Goal: Communication & Community: Participate in discussion

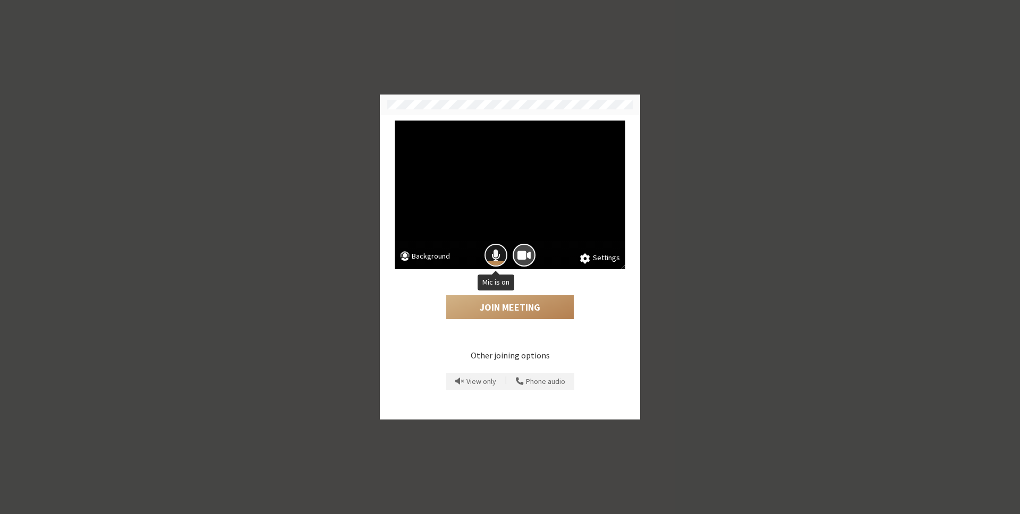
click at [495, 247] on button "Mic is on" at bounding box center [496, 255] width 23 height 23
click at [534, 303] on button "Join Meeting" at bounding box center [510, 307] width 128 height 24
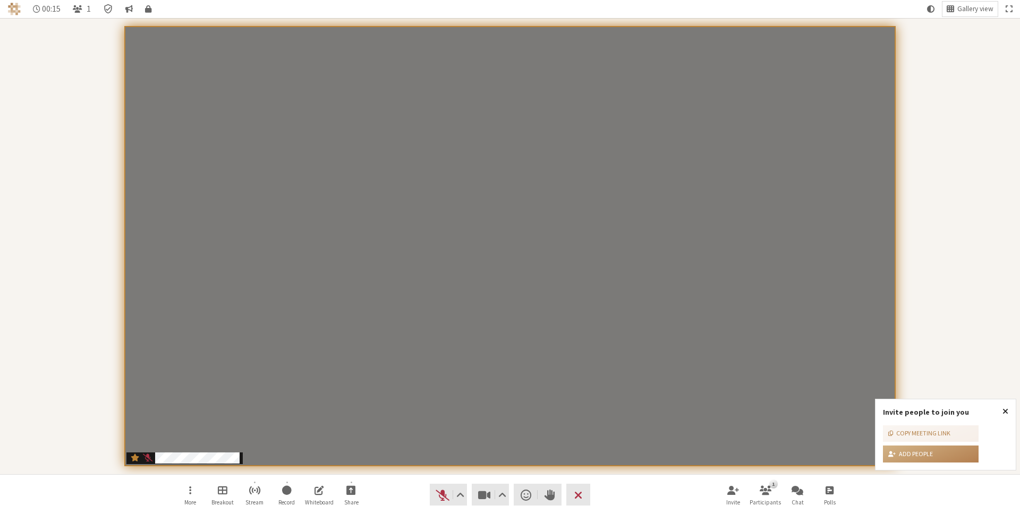
click at [1005, 410] on span "Close popover" at bounding box center [1006, 411] width 6 height 9
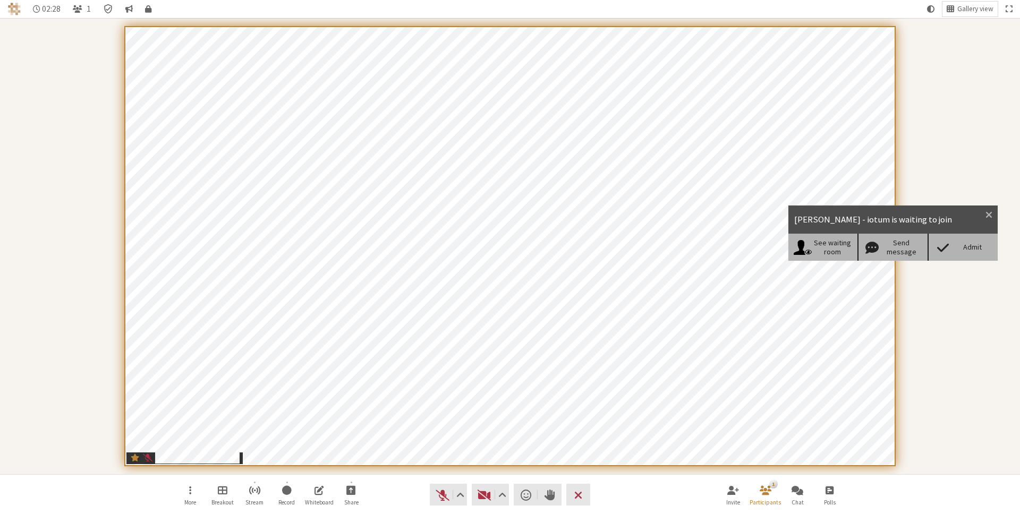
click at [958, 254] on div "Admit" at bounding box center [963, 247] width 70 height 27
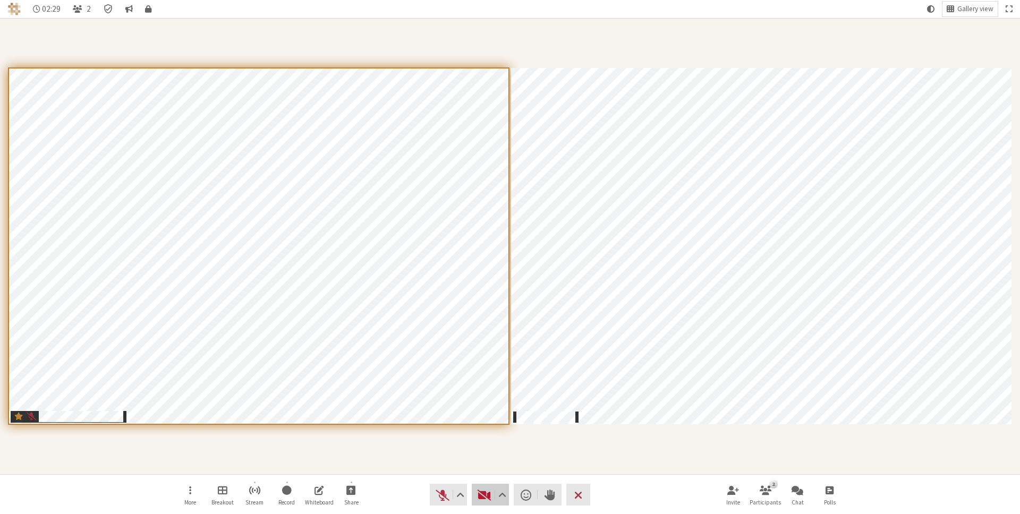
click at [478, 495] on span "Start video (⌘+Shift+V)" at bounding box center [484, 495] width 15 height 15
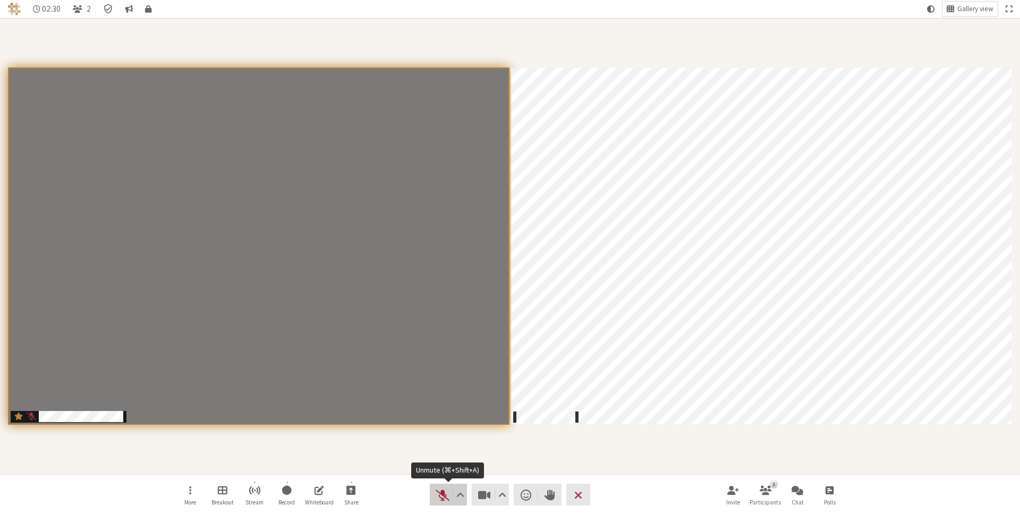
click at [435, 496] on span "Unmute (⌘+Shift+A)" at bounding box center [442, 495] width 15 height 15
click at [461, 430] on div "Participants" at bounding box center [509, 247] width 1005 height 442
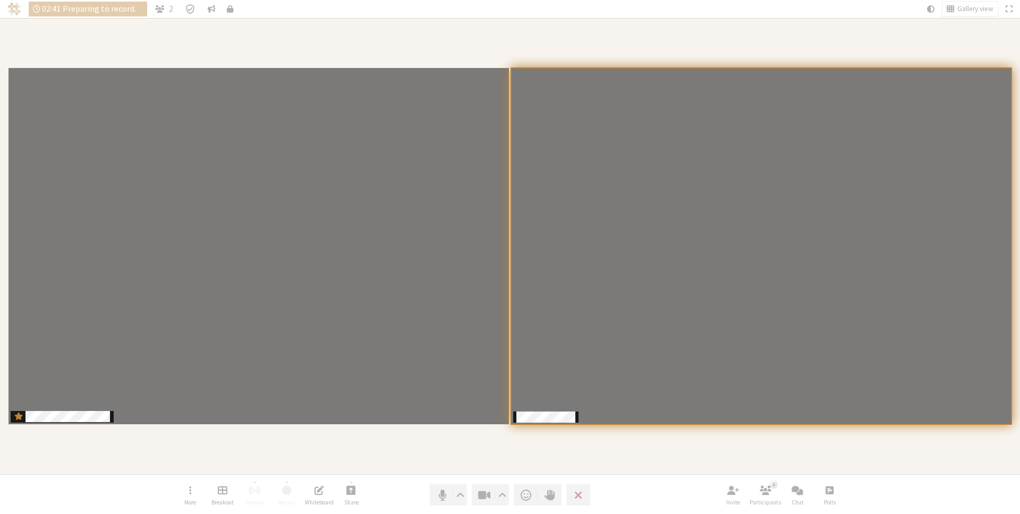
click at [542, 454] on div "Participants" at bounding box center [509, 247] width 1005 height 442
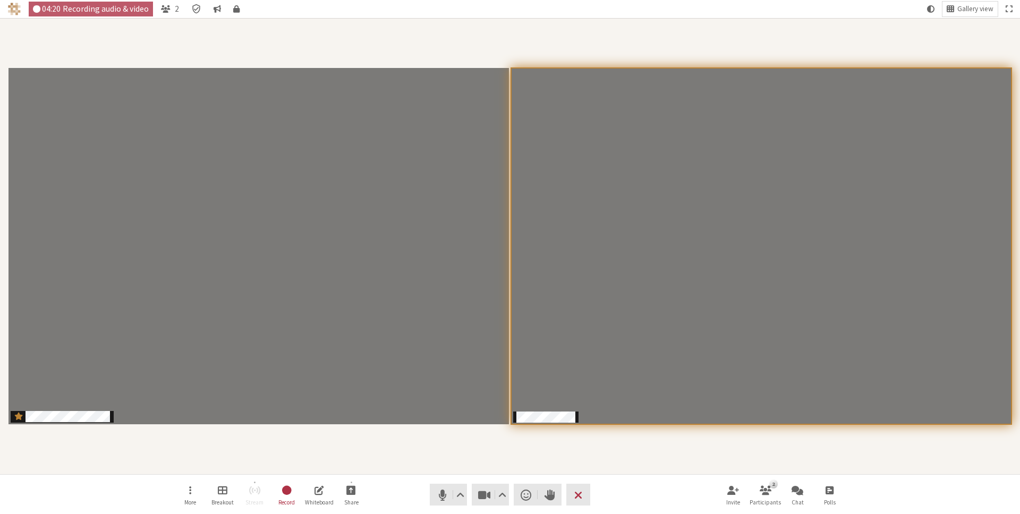
click at [594, 459] on div "Participants" at bounding box center [509, 247] width 1005 height 442
click at [605, 446] on div "Participants" at bounding box center [509, 247] width 1005 height 442
click at [663, 447] on div "Participants" at bounding box center [509, 247] width 1005 height 442
click at [793, 44] on div "Participants" at bounding box center [509, 247] width 1005 height 442
click at [523, 414] on span "Participants" at bounding box center [526, 411] width 12 height 14
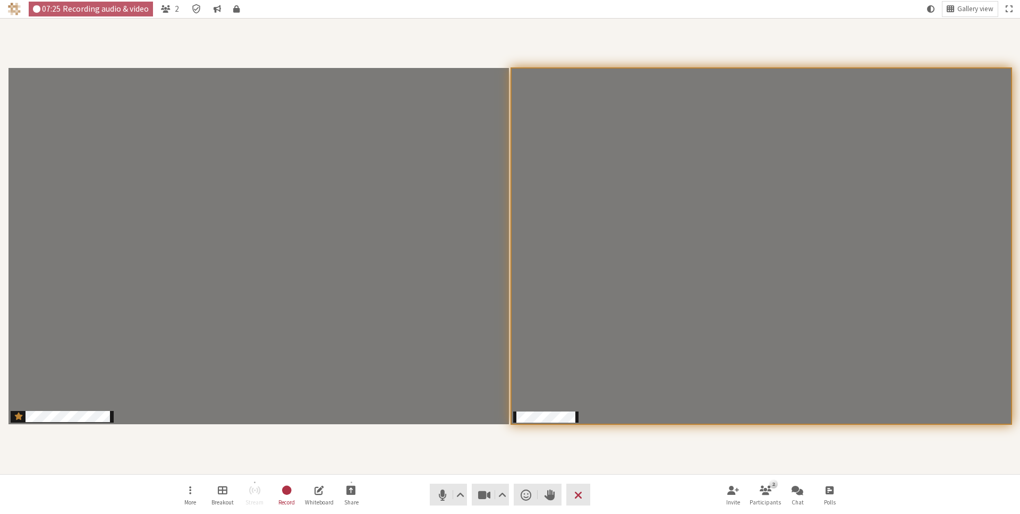
click at [530, 445] on div "Participants" at bounding box center [509, 247] width 1005 height 442
click at [525, 409] on span "Participants" at bounding box center [526, 411] width 12 height 14
click at [527, 432] on div "Participants" at bounding box center [509, 247] width 1005 height 442
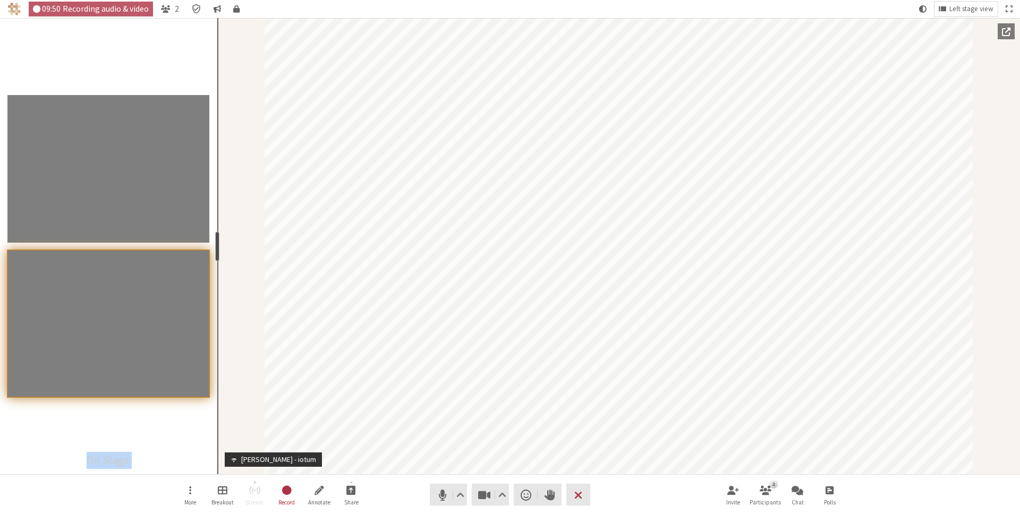
drag, startPoint x: 107, startPoint y: 244, endPoint x: 215, endPoint y: 242, distance: 108.4
click at [215, 242] on div "resize" at bounding box center [217, 247] width 4 height 30
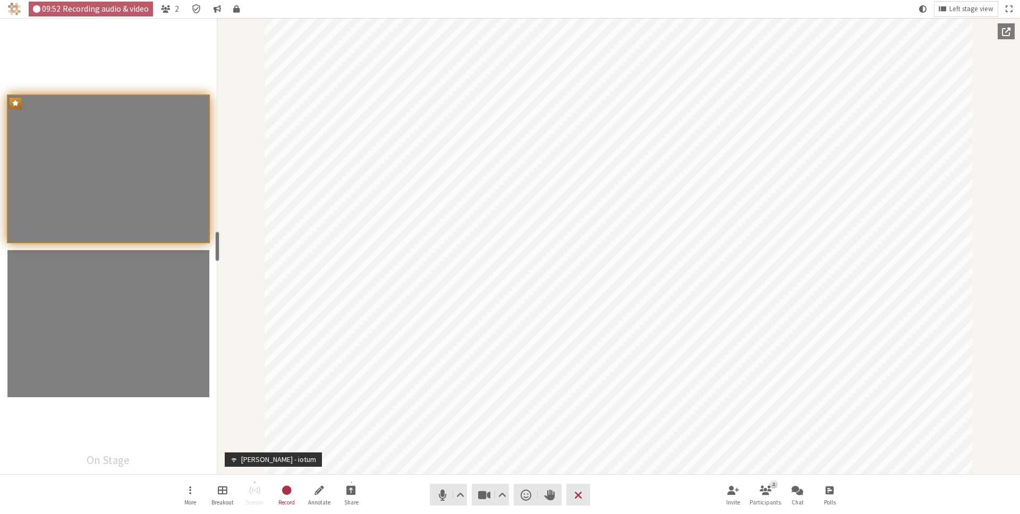
click at [164, 447] on div "Participants" at bounding box center [108, 246] width 217 height 456
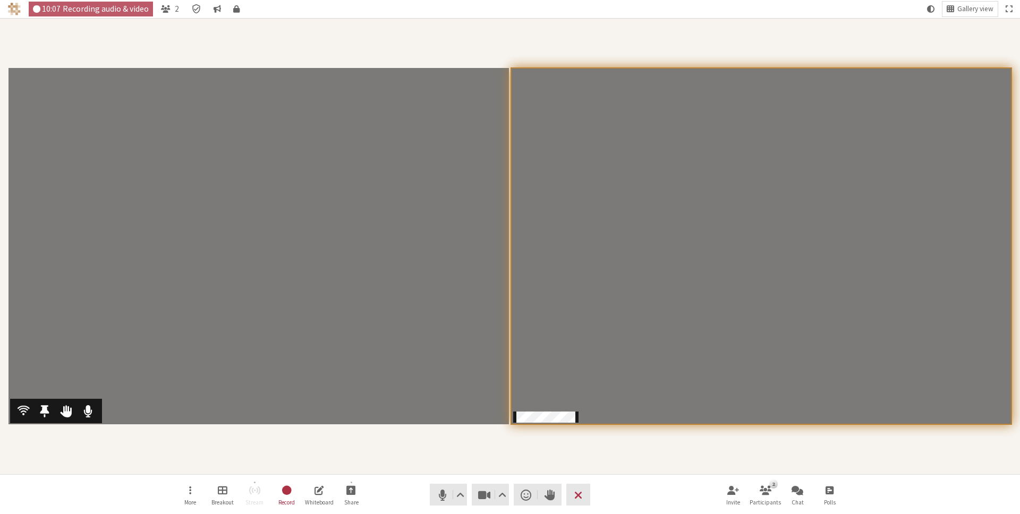
click at [374, 270] on video "Participants" at bounding box center [259, 246] width 500 height 357
click at [717, 460] on div "Participants" at bounding box center [509, 247] width 1005 height 442
click at [540, 29] on div "Participants" at bounding box center [509, 247] width 1005 height 442
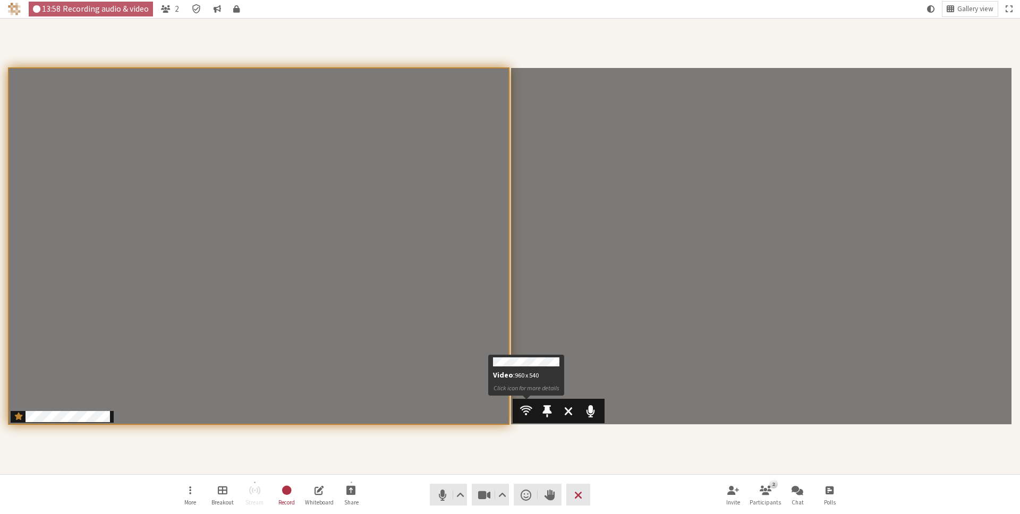
click at [528, 408] on span "Participants" at bounding box center [526, 411] width 12 height 14
click at [546, 434] on div "Participants" at bounding box center [509, 247] width 1005 height 442
click at [609, 459] on div "Participants" at bounding box center [509, 247] width 1005 height 442
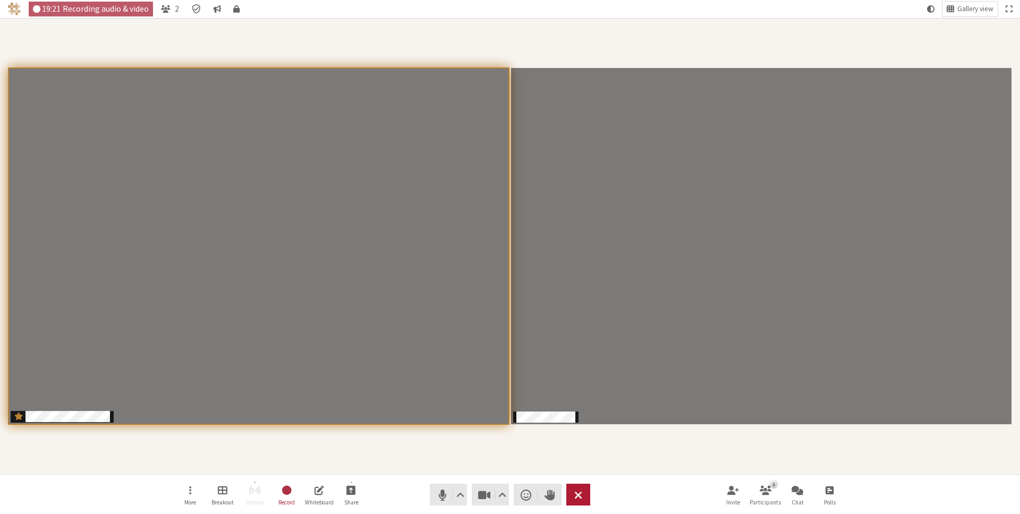
click at [580, 494] on span "End or leave meeting" at bounding box center [578, 495] width 8 height 15
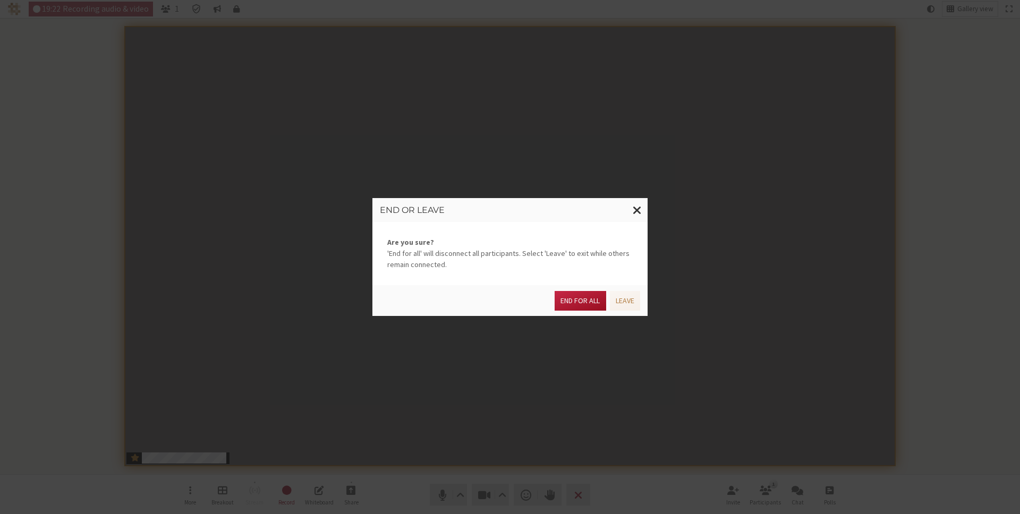
click at [576, 298] on button "End for all" at bounding box center [580, 301] width 51 height 20
